Goal: Information Seeking & Learning: Learn about a topic

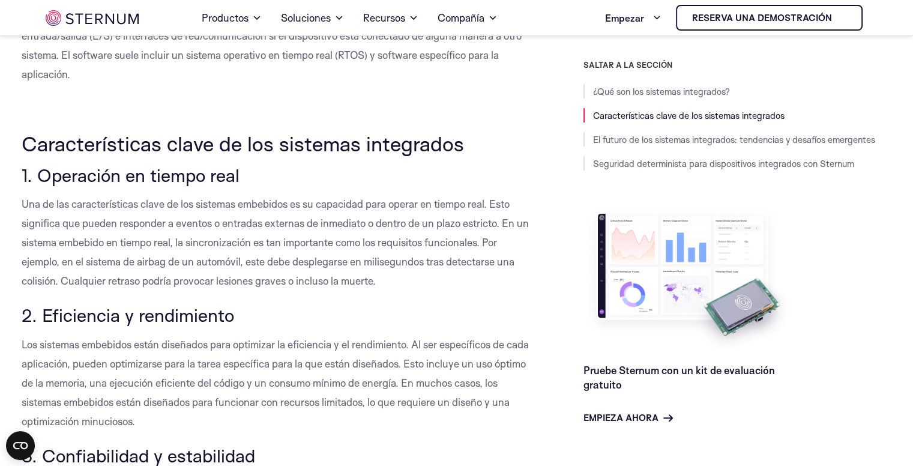
scroll to position [538, 0]
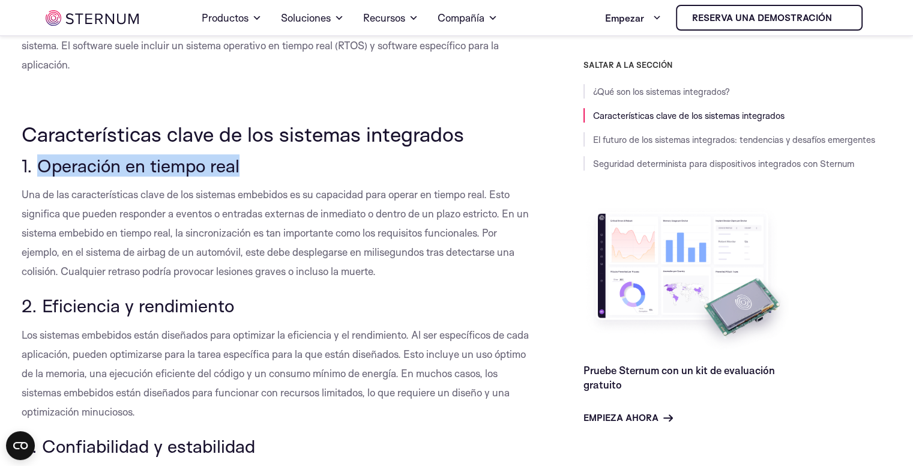
drag, startPoint x: 245, startPoint y: 163, endPoint x: 43, endPoint y: 167, distance: 201.8
click at [43, 167] on h3 "1. Operación en tiempo real" at bounding box center [276, 165] width 508 height 20
copy font "Operación en tiempo real"
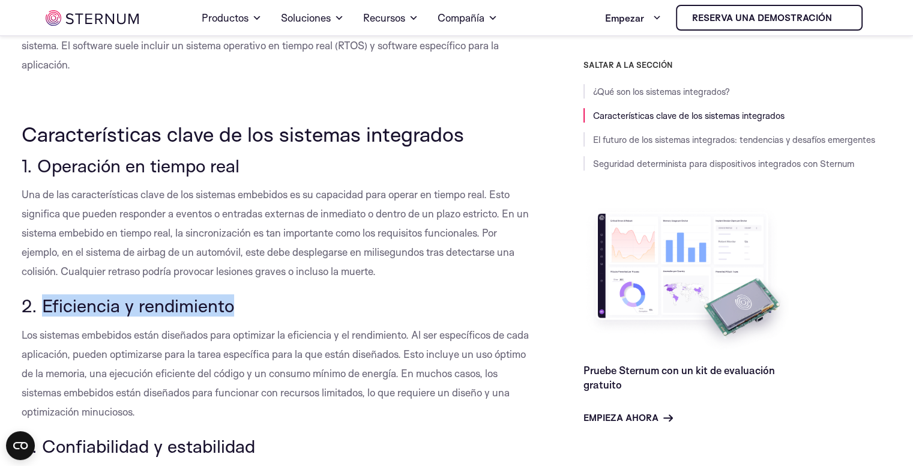
drag, startPoint x: 233, startPoint y: 307, endPoint x: 43, endPoint y: 305, distance: 189.7
click at [43, 305] on h3 "2. Eficiencia y rendimiento" at bounding box center [276, 305] width 508 height 20
copy font "Eficiencia y rendimiento"
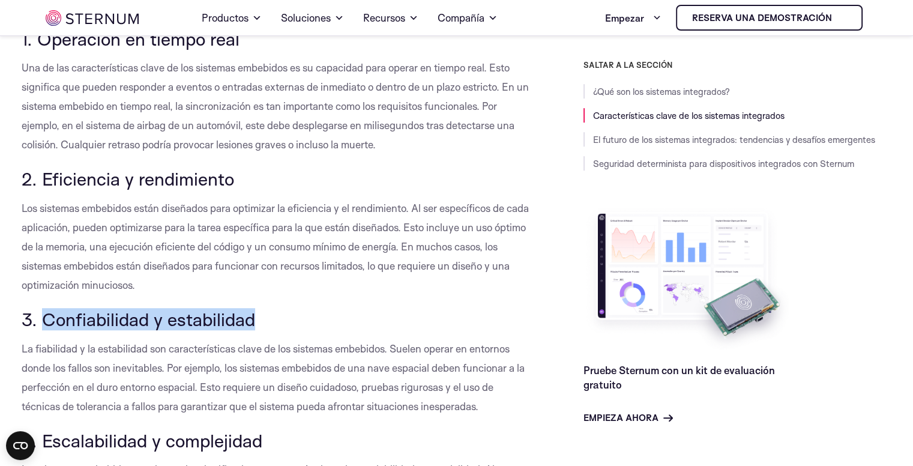
drag, startPoint x: 262, startPoint y: 325, endPoint x: 43, endPoint y: 319, distance: 218.6
click at [43, 319] on h3 "3. Confiabilidad y estabilidad" at bounding box center [276, 319] width 508 height 20
copy font "Confiabilidad y estabilidad"
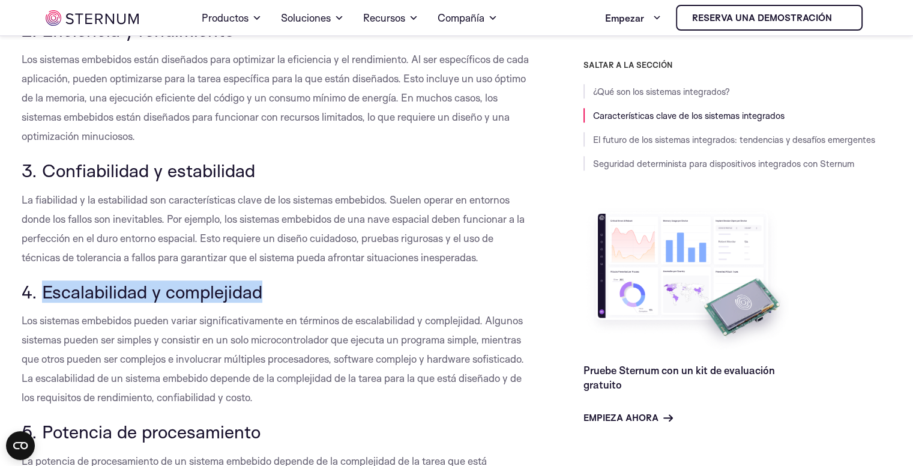
drag, startPoint x: 283, startPoint y: 291, endPoint x: 45, endPoint y: 294, distance: 238.3
click at [45, 294] on h3 "4. Escalabilidad y complejidad" at bounding box center [276, 292] width 508 height 20
copy font "Escalabilidad y complejidad"
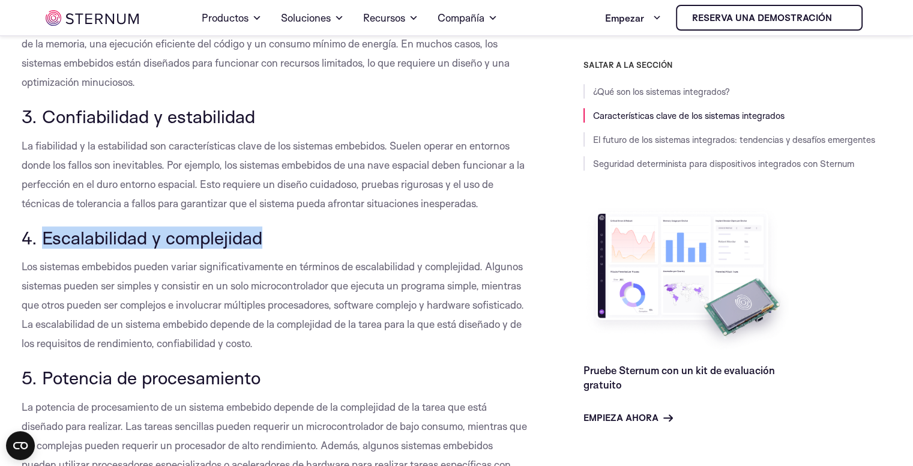
scroll to position [979, 0]
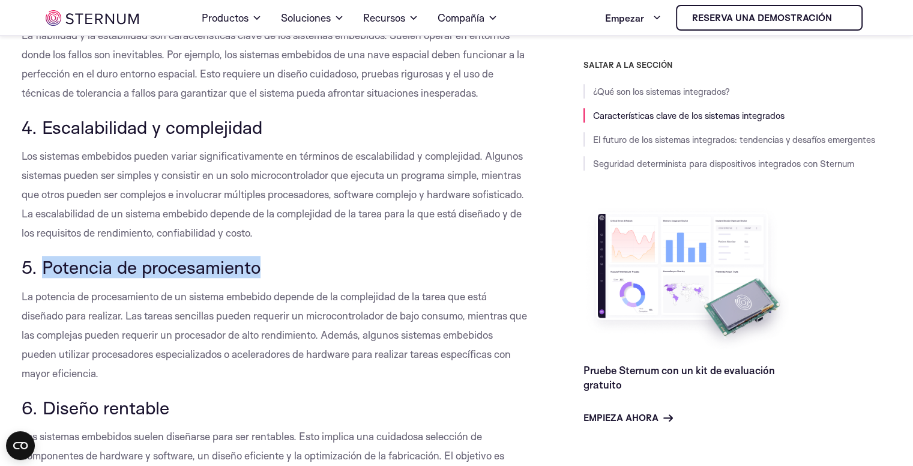
drag, startPoint x: 269, startPoint y: 268, endPoint x: 46, endPoint y: 263, distance: 223.4
click at [46, 263] on h3 "5. Potencia de procesamiento" at bounding box center [276, 267] width 508 height 20
copy font "Potencia de procesamiento"
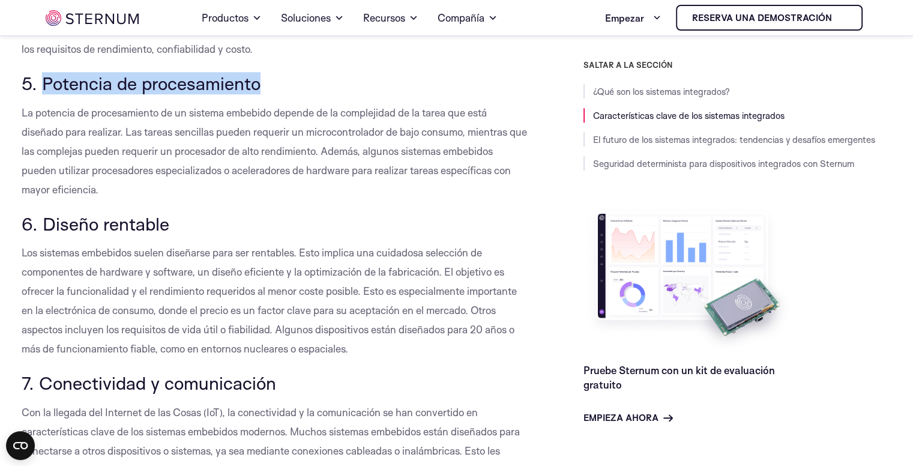
scroll to position [1159, 0]
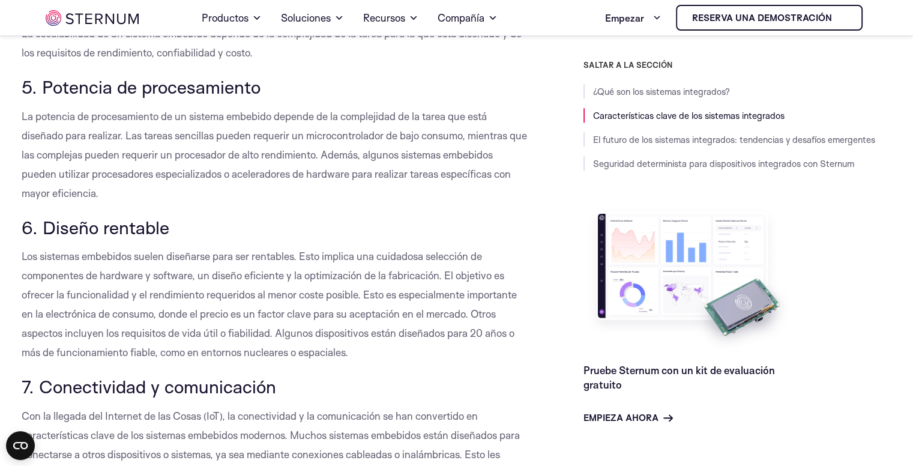
click at [243, 265] on p "Los sistemas embebidos suelen diseñarse para ser rentables. Esto implica una cu…" at bounding box center [276, 304] width 508 height 115
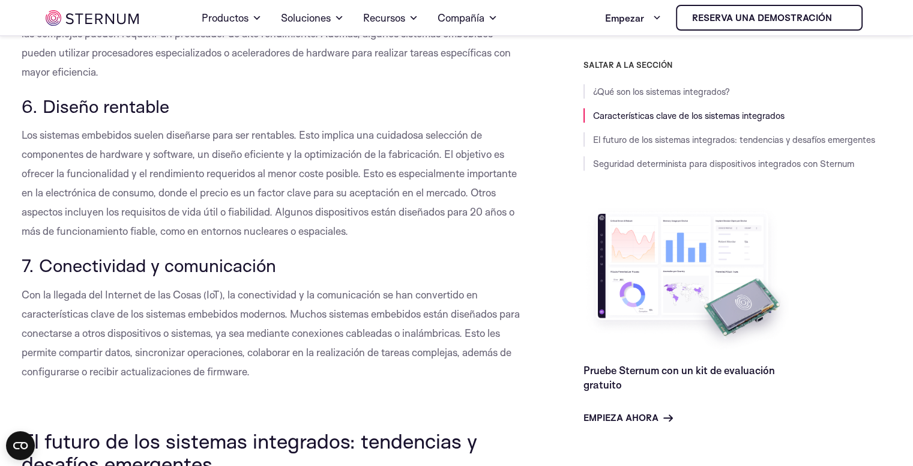
scroll to position [1280, 0]
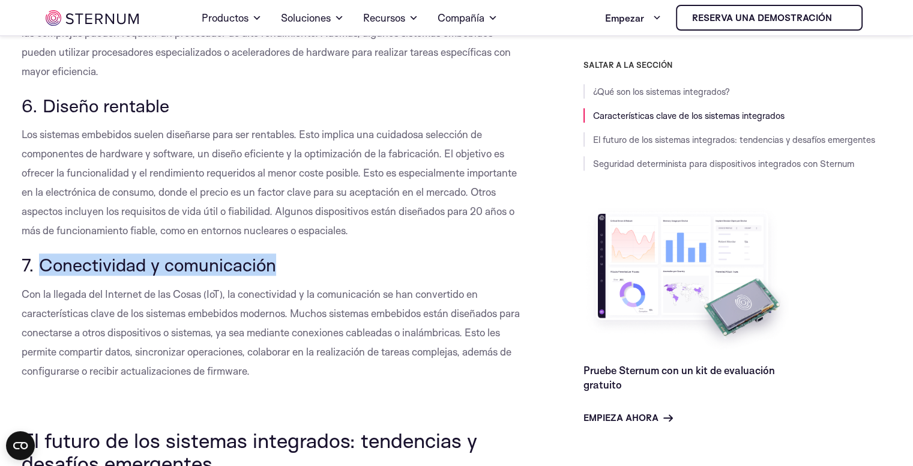
drag, startPoint x: 276, startPoint y: 263, endPoint x: 37, endPoint y: 265, distance: 238.9
click at [37, 265] on h3 "7. Conectividad y comunicación" at bounding box center [276, 265] width 508 height 20
copy font "Conectividad y comunicación"
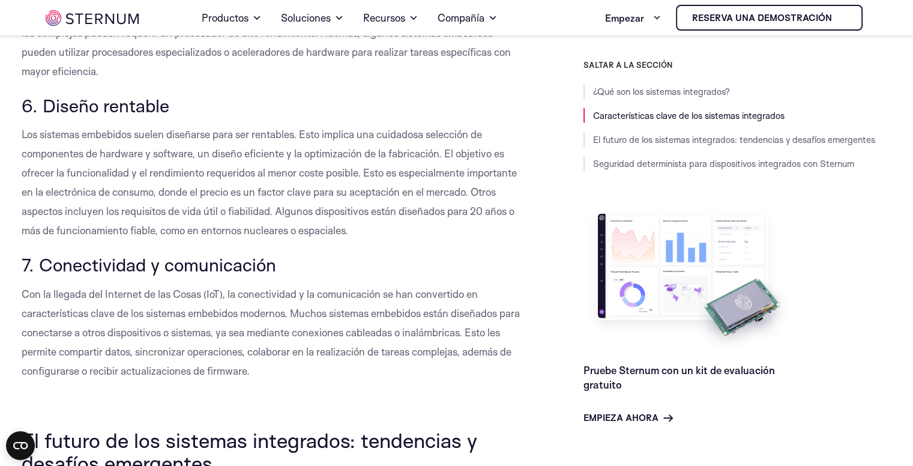
click at [184, 295] on font "Con la llegada del Internet de las Cosas (IoT), la conectividad y la comunicaci…" at bounding box center [271, 332] width 498 height 89
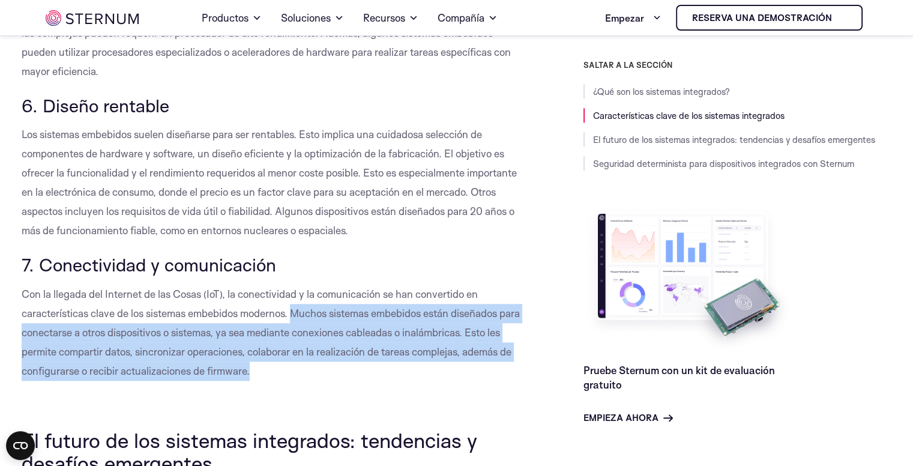
drag, startPoint x: 257, startPoint y: 371, endPoint x: 293, endPoint y: 316, distance: 65.4
click at [293, 316] on p "Con la llegada del Internet de las Cosas (IoT), la conectividad y la comunicaci…" at bounding box center [276, 333] width 508 height 96
copy font "Muchos sistemas embebidos están diseñados para conectarse a otros dispositivos …"
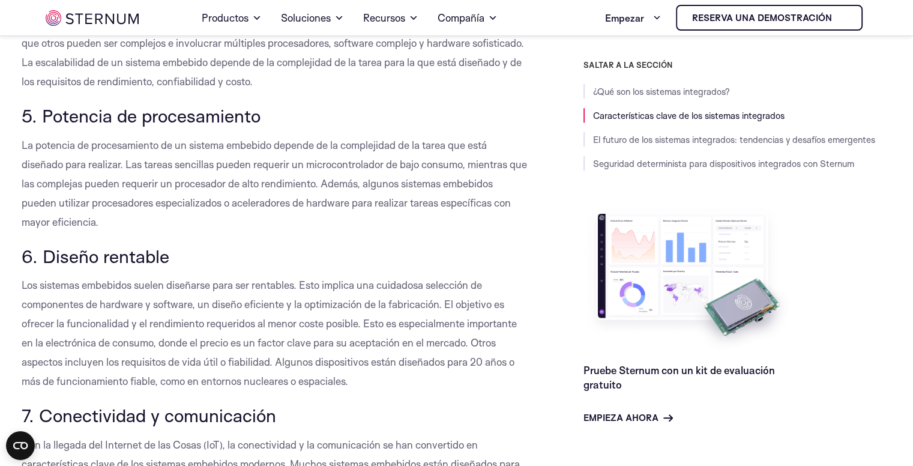
scroll to position [1124, 0]
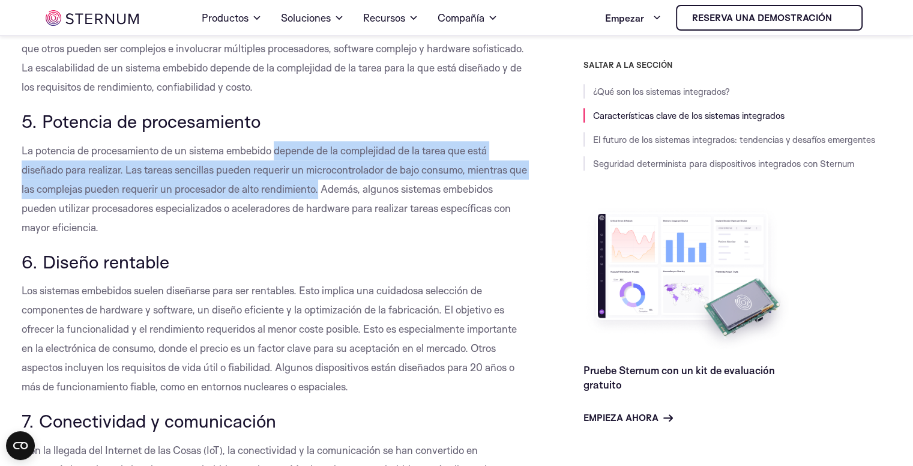
drag, startPoint x: 276, startPoint y: 150, endPoint x: 321, endPoint y: 193, distance: 62.0
click at [321, 193] on font "La potencia de procesamiento de un sistema embebido depende de la complejidad d…" at bounding box center [274, 188] width 505 height 89
copy font "depende de la complejidad de la tarea que está diseñado para realizar. Las tare…"
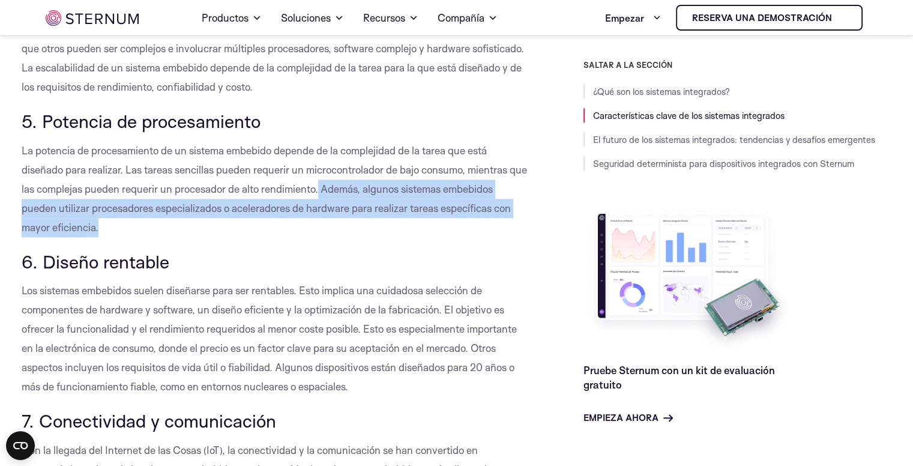
drag, startPoint x: 321, startPoint y: 189, endPoint x: 310, endPoint y: 235, distance: 48.1
click at [310, 235] on p "La potencia de procesamiento de un sistema embebido depende de la complejidad d…" at bounding box center [276, 189] width 508 height 96
copy font "Además, algunos sistemas embebidos pueden utilizar procesadores especializados …"
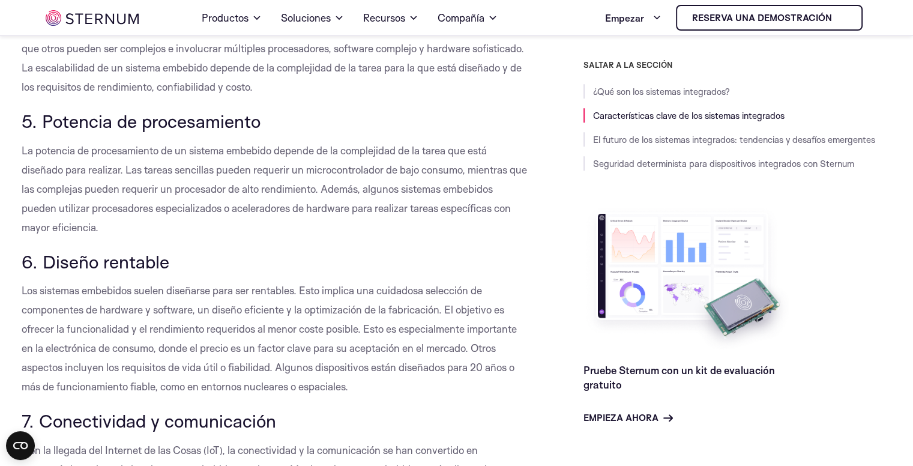
click at [84, 144] on font "La potencia de procesamiento de un sistema embebido depende de la complejidad d…" at bounding box center [274, 188] width 505 height 89
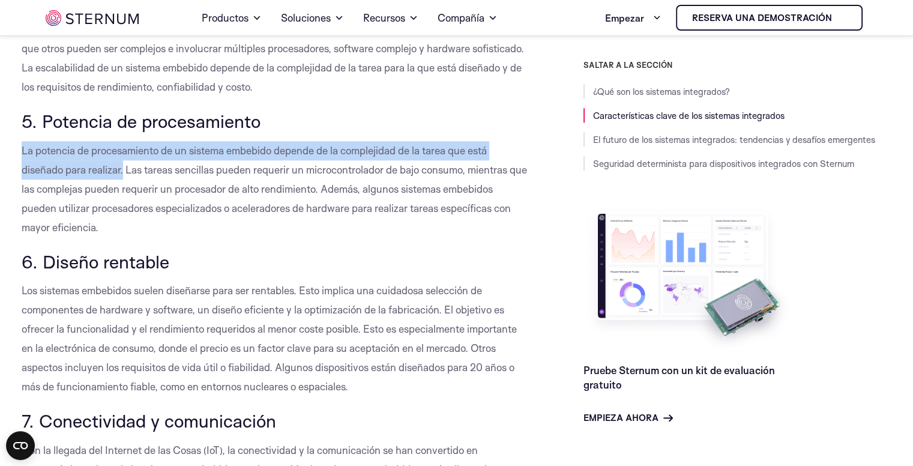
drag, startPoint x: 22, startPoint y: 149, endPoint x: 121, endPoint y: 175, distance: 102.8
click at [121, 175] on font "La potencia de procesamiento de un sistema embebido depende de la complejidad d…" at bounding box center [274, 188] width 505 height 89
copy font "La potencia de procesamiento de un sistema embebido depende de la complejidad d…"
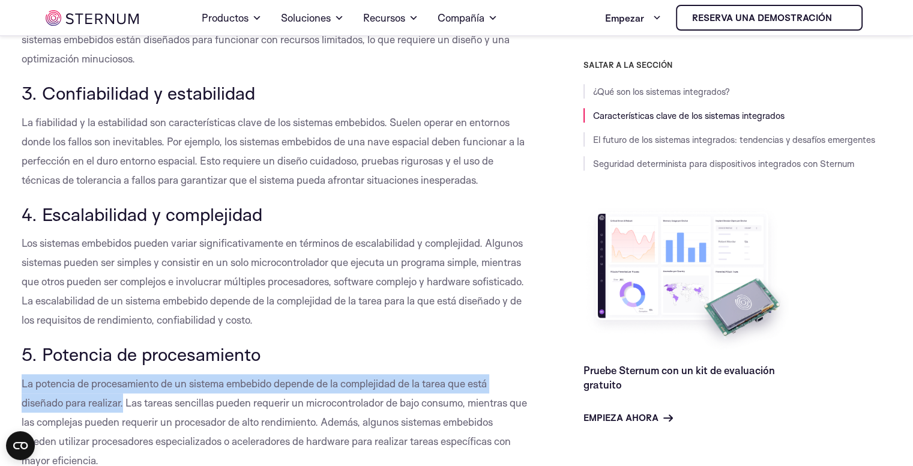
scroll to position [887, 0]
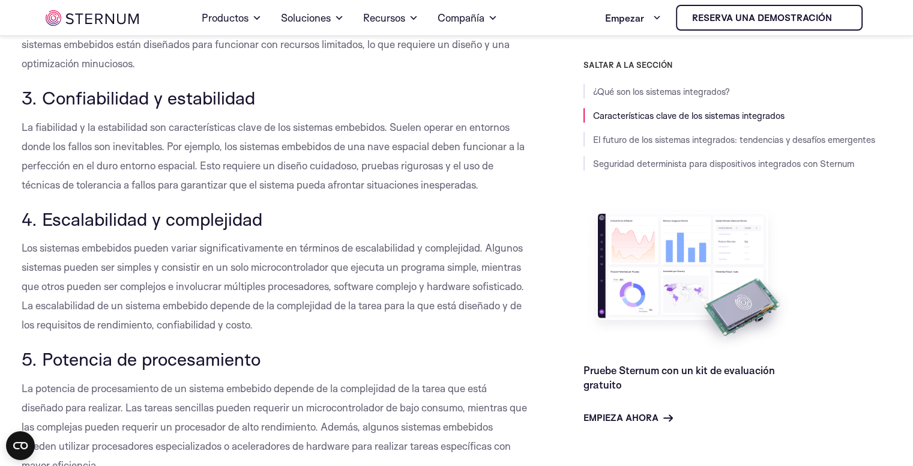
click at [148, 243] on font "Los sistemas embebidos pueden variar significativamente en términos de escalabi…" at bounding box center [273, 285] width 502 height 89
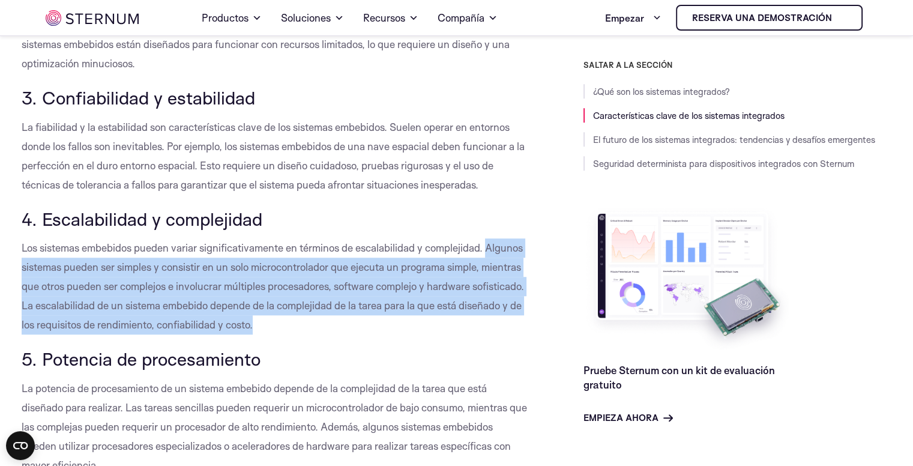
drag, startPoint x: 487, startPoint y: 248, endPoint x: 472, endPoint y: 327, distance: 80.2
click at [472, 327] on p "Los sistemas embebidos pueden variar significativamente en términos de escalabi…" at bounding box center [276, 286] width 508 height 96
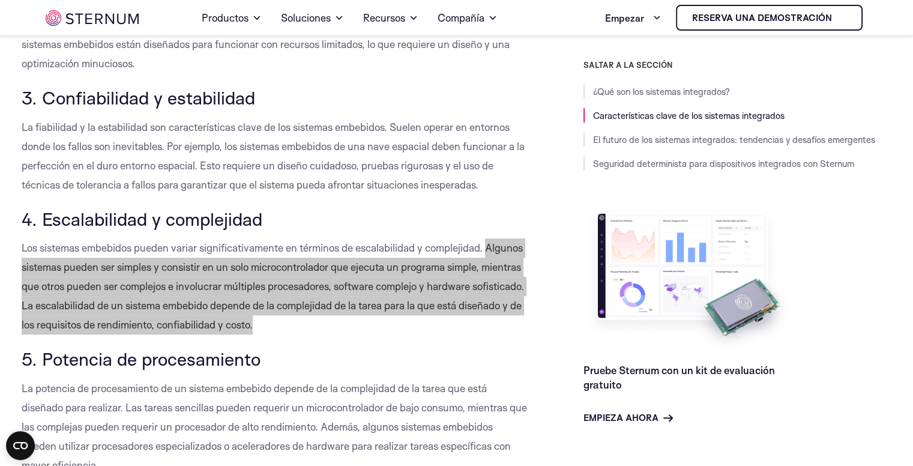
scroll to position [796, 0]
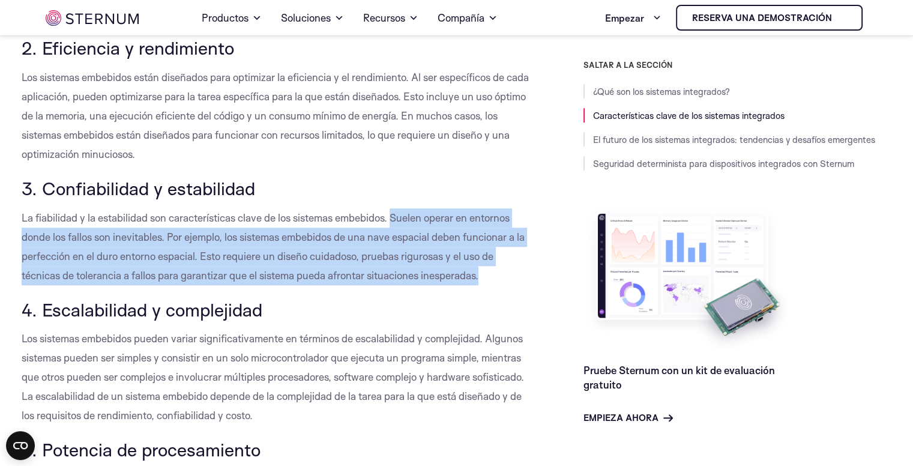
drag, startPoint x: 394, startPoint y: 217, endPoint x: 483, endPoint y: 272, distance: 105.1
click at [483, 272] on p "La fiabilidad y la estabilidad son características clave de los sistemas embebi…" at bounding box center [276, 246] width 508 height 77
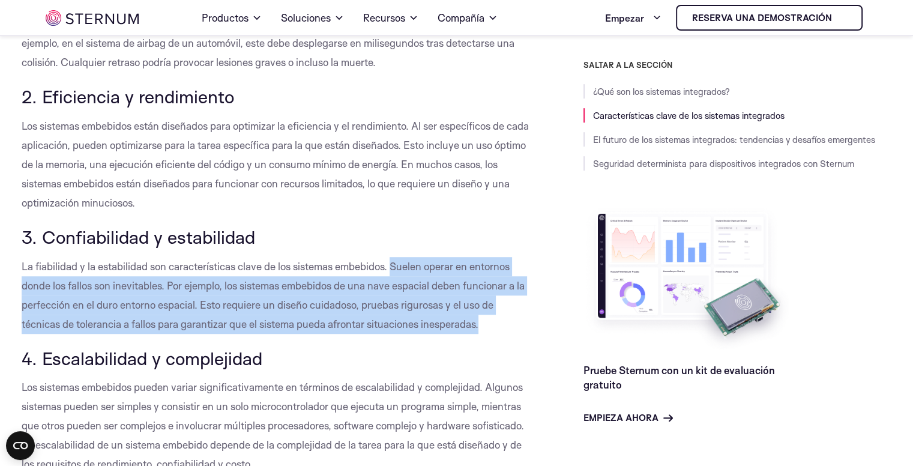
scroll to position [709, 0]
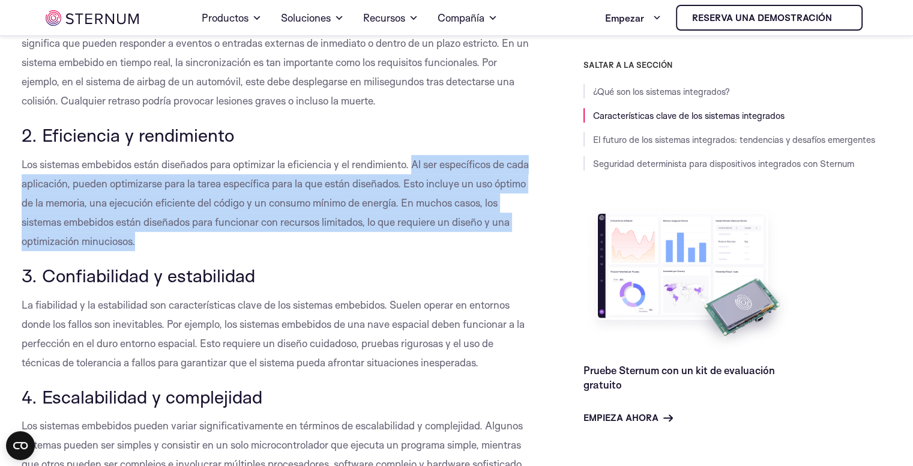
drag, startPoint x: 415, startPoint y: 163, endPoint x: 400, endPoint y: 243, distance: 81.4
click at [400, 243] on p "Los sistemas embebidos están diseñados para optimizar la eficiencia y el rendim…" at bounding box center [276, 203] width 508 height 96
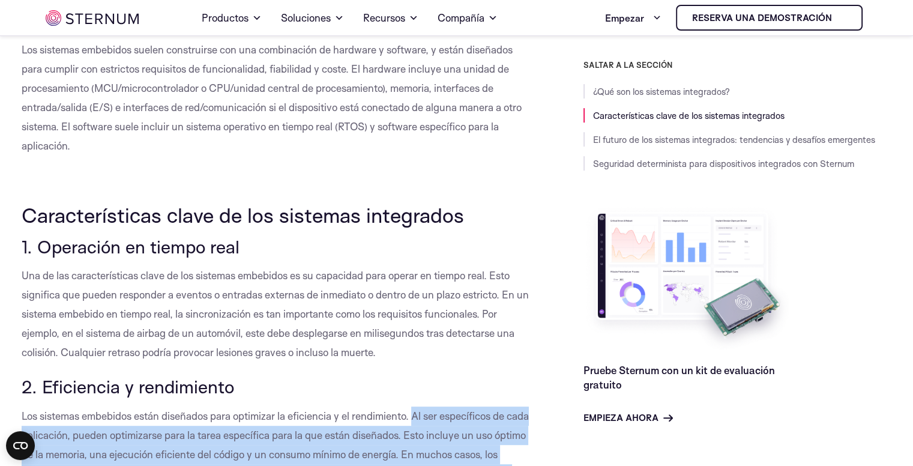
scroll to position [456, 0]
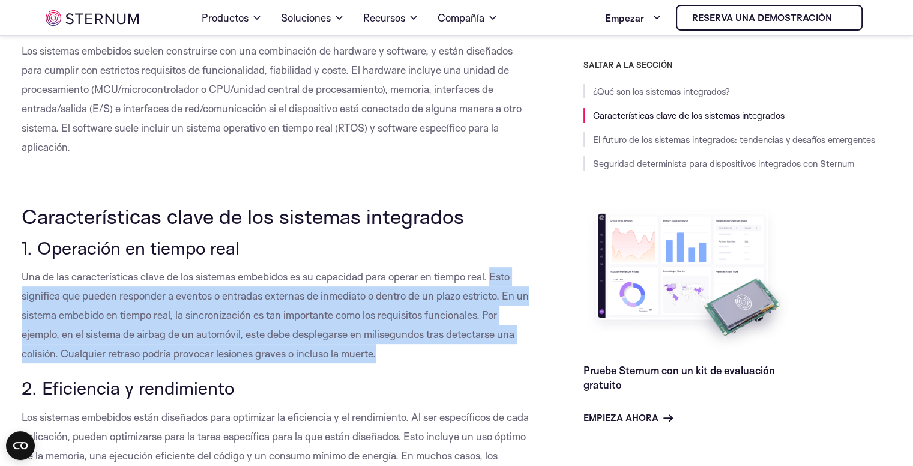
drag, startPoint x: 496, startPoint y: 277, endPoint x: 466, endPoint y: 348, distance: 77.7
click at [466, 348] on p "Una de las características clave de los sistemas embebidos es su capacidad para…" at bounding box center [276, 315] width 508 height 96
